Goal: Task Accomplishment & Management: Manage account settings

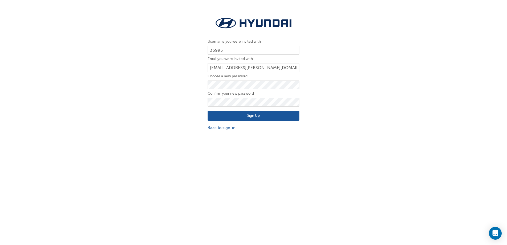
click at [289, 113] on button "Sign Up" at bounding box center [254, 115] width 92 height 10
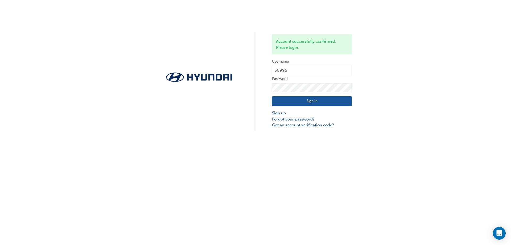
click at [471, 71] on div "Account successfully confirmed. Please login. Username 36995 Password Sign In S…" at bounding box center [255, 65] width 511 height 130
click at [319, 102] on button "Sign In" at bounding box center [312, 101] width 80 height 10
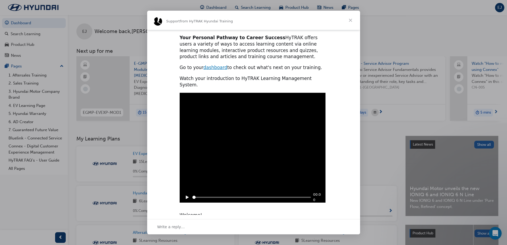
scroll to position [120, 0]
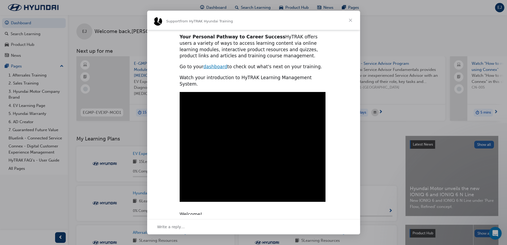
type input "181762"
click at [350, 21] on span "Close" at bounding box center [350, 20] width 19 height 19
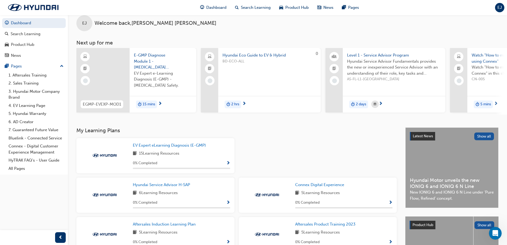
scroll to position [0, 0]
